Goal: Obtain resource: Obtain resource

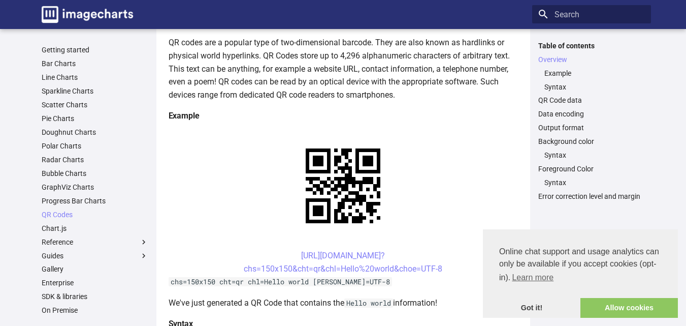
scroll to position [131, 0]
drag, startPoint x: 284, startPoint y: 158, endPoint x: 444, endPoint y: 174, distance: 161.3
click at [444, 249] on center "[URL][DOMAIN_NAME]? chs=150x150&cht=qr&chl=Hello%20world&choe=UTF-8" at bounding box center [344, 262] width 350 height 26
copy link "https://image-charts.com/chart? chs=150x150&cht=qr&chl=Hello%20world&choe=UTF-8"
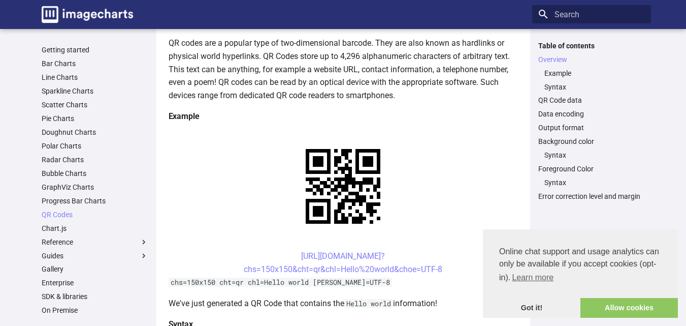
click at [455, 249] on center "https://image-charts.com/chart? chs=150x150&cht=qr&chl=Hello%20world&choe=UTF-8" at bounding box center [344, 262] width 350 height 26
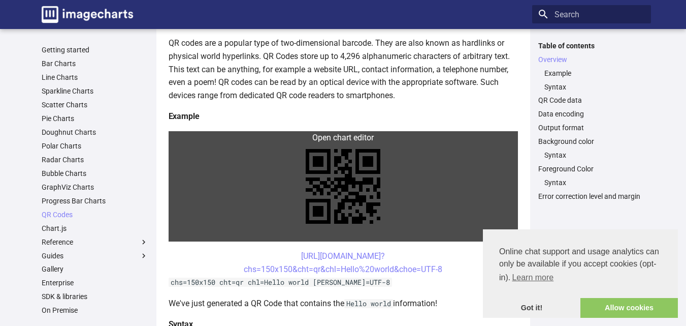
click at [303, 142] on link at bounding box center [344, 186] width 350 height 110
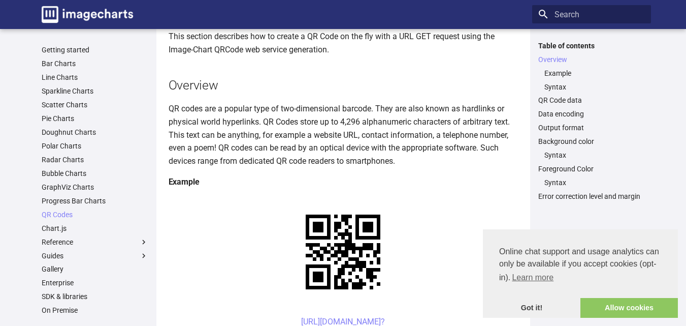
scroll to position [152, 0]
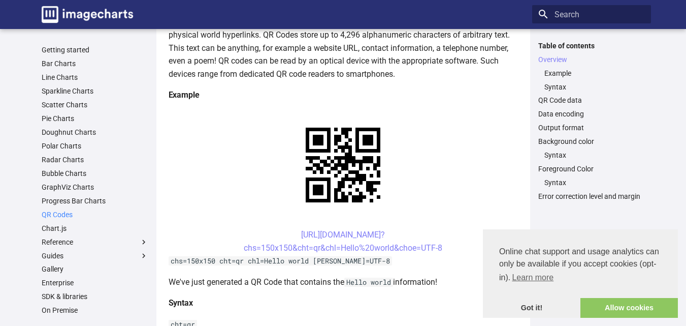
click at [61, 215] on link "QR Codes" at bounding box center [95, 214] width 107 height 9
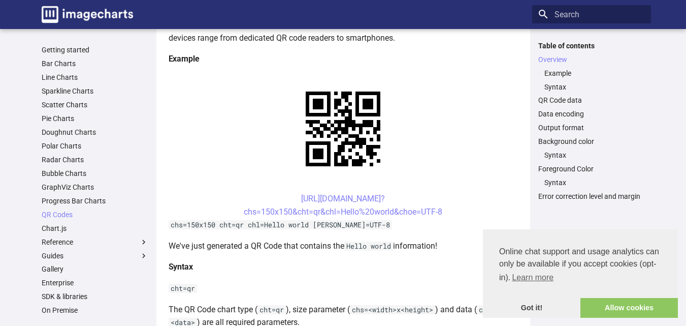
scroll to position [203, 0]
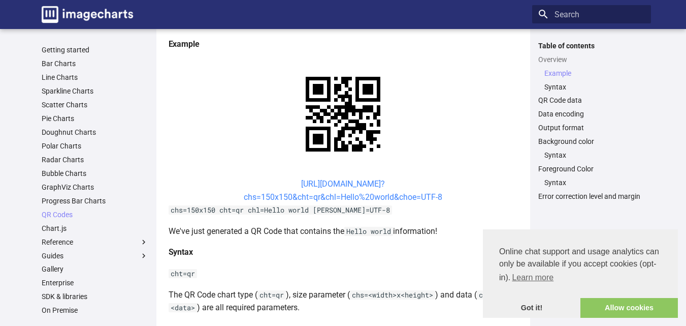
click at [286, 182] on link "[URL][DOMAIN_NAME]? chs=150x150&cht=qr&chl=Hello%20world&choe=UTF-8" at bounding box center [343, 190] width 199 height 23
click at [284, 186] on center "https://image-charts.com/chart? chs=150x150&cht=qr&chl=Hello%20world&choe=UTF-8" at bounding box center [344, 190] width 350 height 26
drag, startPoint x: 284, startPoint y: 186, endPoint x: 337, endPoint y: 192, distance: 54.2
click at [337, 192] on center "https://image-charts.com/chart? chs=150x150&cht=qr&chl=Hello%20world&choe=UTF-8" at bounding box center [344, 190] width 350 height 26
copy link "https://image-charts.com/chart? chs=150x150&cht=qr&chl="
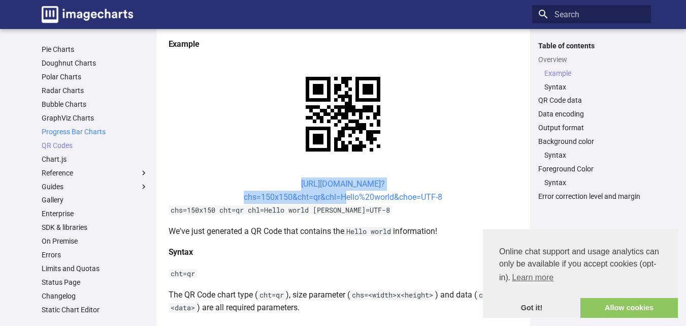
scroll to position [70, 0]
click at [58, 157] on link "Chart.js" at bounding box center [95, 158] width 107 height 9
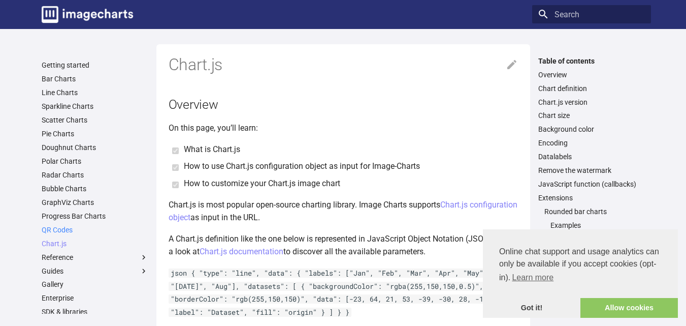
click at [61, 230] on link "QR Codes" at bounding box center [95, 229] width 107 height 9
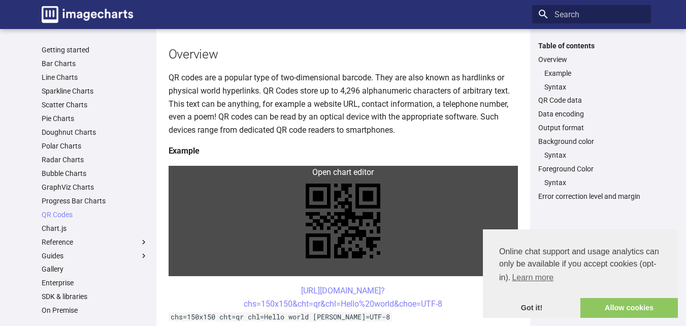
scroll to position [254, 0]
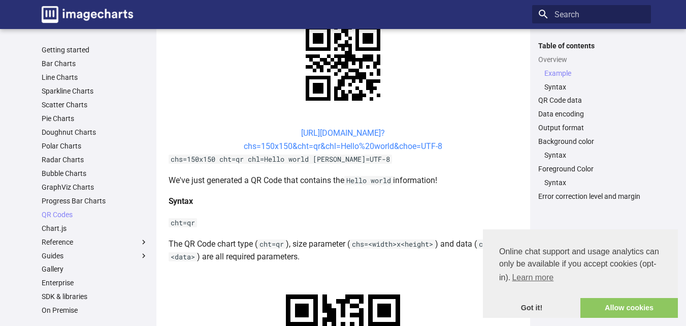
click at [295, 130] on link "https://image-charts.com/chart? chs=150x150&cht=qr&chl=Hello%20world&choe=UTF-8" at bounding box center [343, 139] width 199 height 23
click at [324, 205] on h4 "Syntax" at bounding box center [344, 201] width 350 height 13
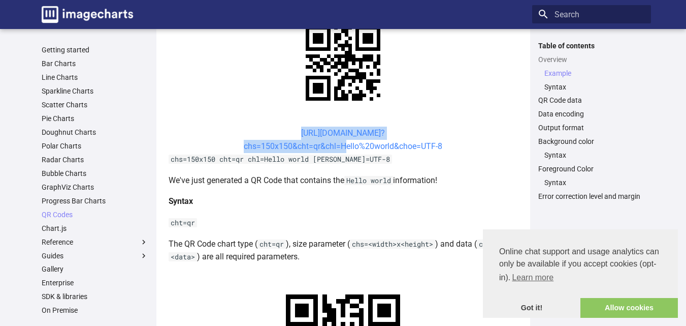
drag, startPoint x: 225, startPoint y: 128, endPoint x: 342, endPoint y: 141, distance: 118.7
click at [342, 141] on center "https://image-charts.com/chart? chs=150x150&cht=qr&chl=Hello%20world&choe=UTF-8" at bounding box center [344, 140] width 350 height 26
copy link "https://image-charts.com/chart? chs=150x150&cht=qr&chl="
